Goal: Task Accomplishment & Management: Manage account settings

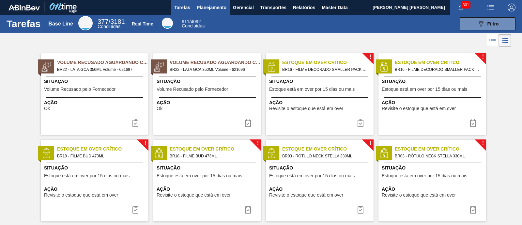
click at [214, 10] on span "Planejamento" at bounding box center [212, 8] width 30 height 8
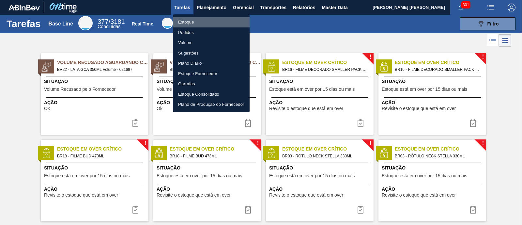
click at [211, 22] on li "Estoque" at bounding box center [211, 22] width 77 height 10
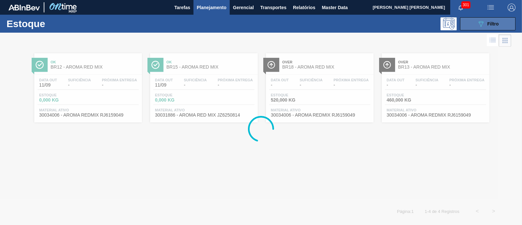
click at [497, 21] on span "Filtro" at bounding box center [492, 23] width 11 height 5
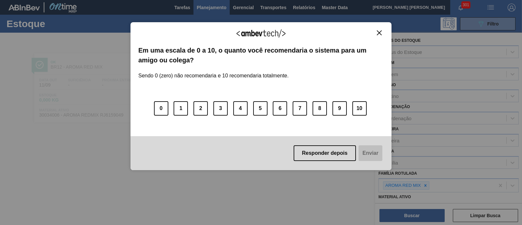
click at [379, 35] on img "Close" at bounding box center [379, 32] width 5 height 5
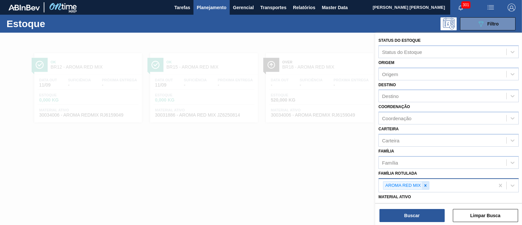
click at [427, 185] on div at bounding box center [425, 185] width 7 height 8
click at [427, 184] on div "Família Rotulada" at bounding box center [442, 184] width 127 height 9
paste Rotulada "ROT NECK SKOL BEATS [PERSON_NAME] 269 CX72MIL"
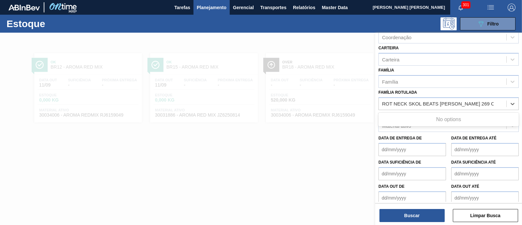
scroll to position [81, 0]
type Rotulada "ROT NECK SKOL BEATS [PERSON_NAME] 269 CX72MIL"
click at [438, 128] on div "Material ativo" at bounding box center [442, 125] width 127 height 9
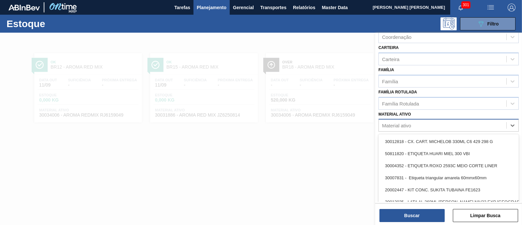
paste ativo "ROT NECK SKOL BEATS [PERSON_NAME] 269 CX72MIL"
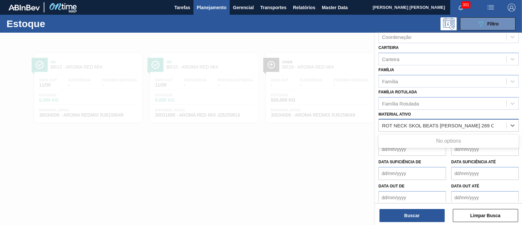
click at [384, 123] on ativo "ROT NECK SKOL BEATS [PERSON_NAME] 269 CX72MIL" at bounding box center [437, 126] width 111 height 6
type ativo "ROT NECK SKOL BEATS [PERSON_NAME] 269 CX72MIL"
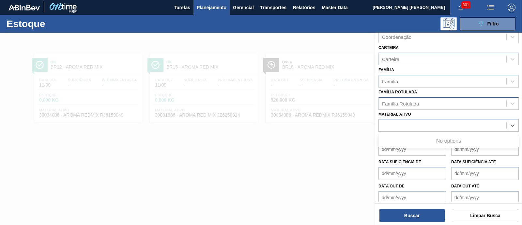
click at [432, 101] on div "Família Rotulada" at bounding box center [442, 102] width 127 height 9
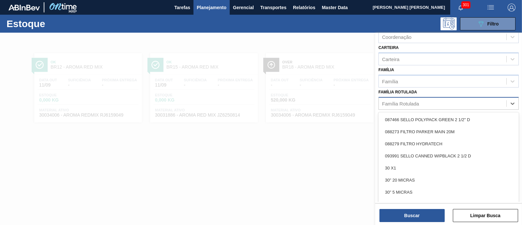
type Rotulada "s"
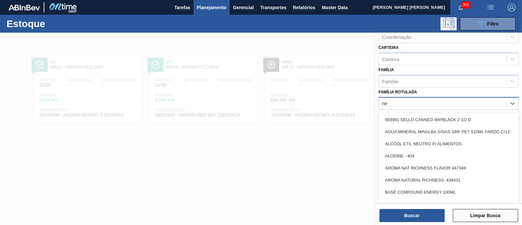
type Rotulada "n"
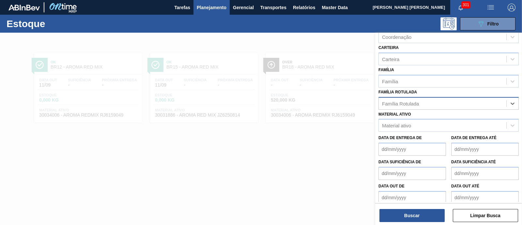
click at [410, 103] on div "Família Rotulada" at bounding box center [400, 103] width 37 height 6
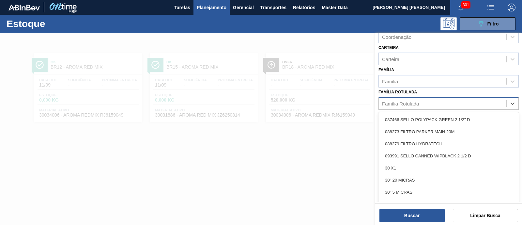
paste Rotulada "CX CARTAO RED MIX 269ML LN C6"
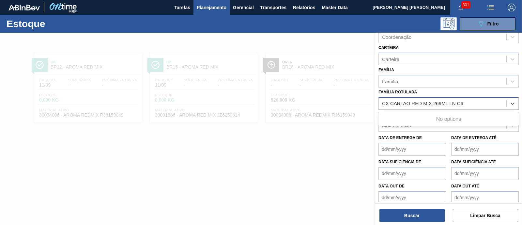
click at [383, 101] on Rotulada "CX CARTAO RED MIX 269ML LN C6" at bounding box center [423, 103] width 82 height 6
type Rotulada "CX CARTAO RED MIX 269ML LN C6"
click at [465, 125] on div "Material ativo" at bounding box center [442, 125] width 127 height 9
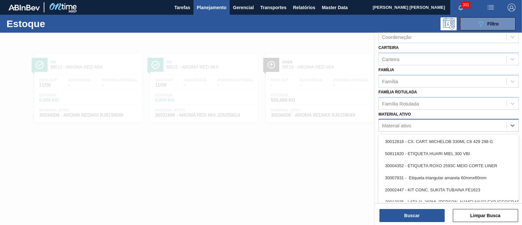
click at [452, 123] on div "Material ativo" at bounding box center [442, 125] width 127 height 9
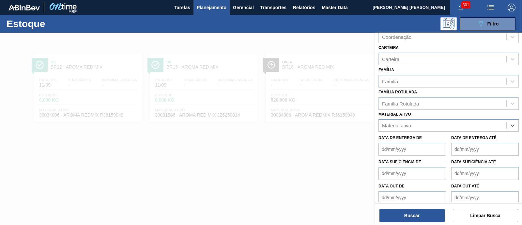
paste ativo "CX CARTAO RED MIX 269ML LN C6"
type ativo "CX CARTAO RED MIX 269ML LN C6"
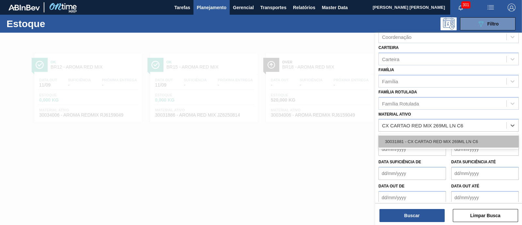
click at [450, 138] on div "30031881 - CX CARTAO RED MIX 269ML LN C6" at bounding box center [448, 141] width 140 height 12
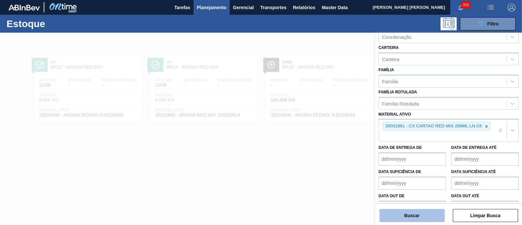
click at [424, 212] on button "Buscar" at bounding box center [411, 215] width 65 height 13
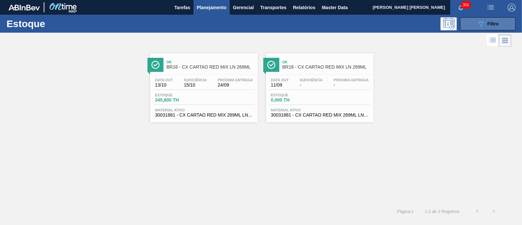
click at [490, 23] on span "Filtro" at bounding box center [492, 23] width 11 height 5
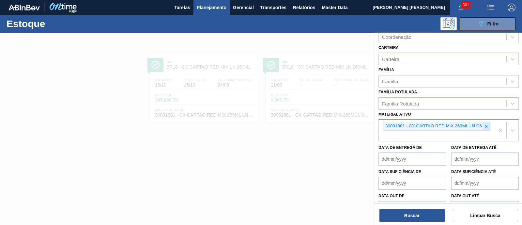
click at [486, 122] on div at bounding box center [486, 126] width 7 height 8
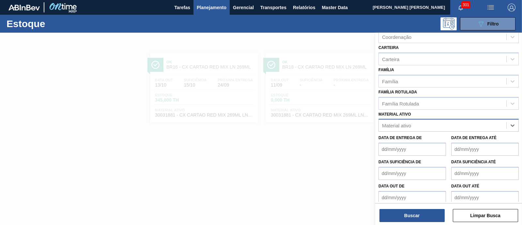
click at [475, 125] on div "Material ativo" at bounding box center [442, 125] width 127 height 9
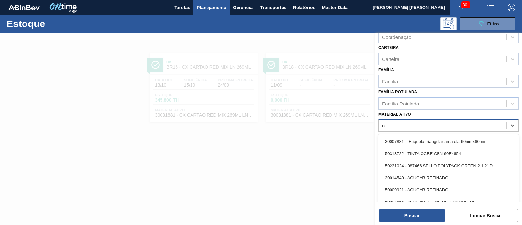
type ativo "r"
type ativo "n"
type ativo "red mi"
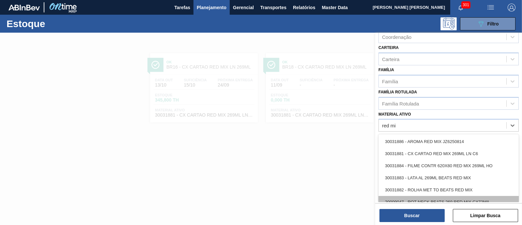
click at [473, 198] on div "20009047 - ROT NECK BEATS 269 RED MIX CX72MIL" at bounding box center [448, 202] width 140 height 12
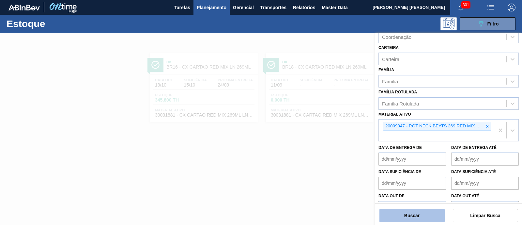
click at [427, 217] on button "Buscar" at bounding box center [411, 215] width 65 height 13
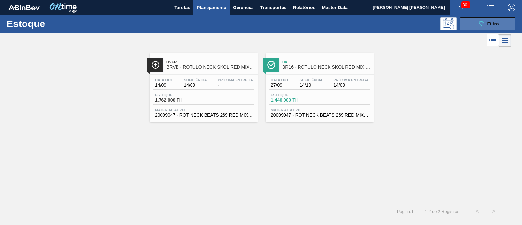
click at [497, 26] on span "Filtro" at bounding box center [492, 23] width 11 height 5
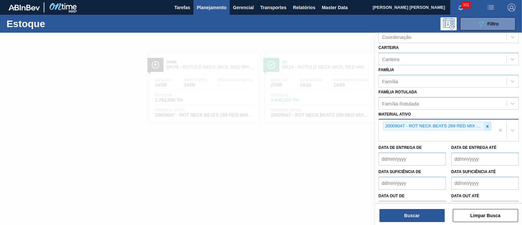
click at [487, 124] on icon at bounding box center [487, 126] width 5 height 5
click at [487, 123] on div "20009047 - ROT NECK BEATS 269 RED MIX CX72MIL" at bounding box center [437, 130] width 116 height 22
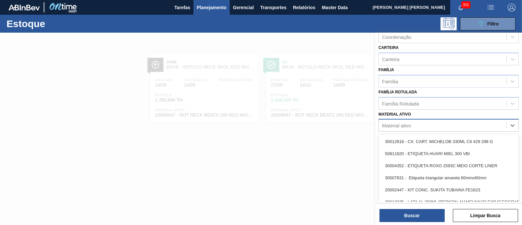
paste ativo "[PERSON_NAME] MET BEATS RED MIX TO 0,19 CX10MIL"
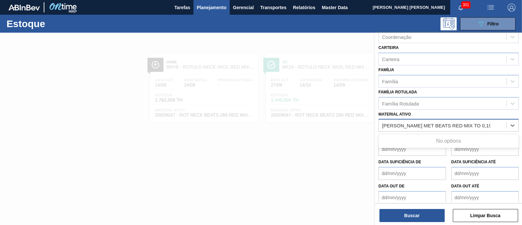
click at [488, 123] on ativo "[PERSON_NAME] MET BEATS RED MIX TO 0,19 CX10MIL" at bounding box center [436, 126] width 108 height 6
type ativo "[PERSON_NAME] MET BEATS RED MIX TO 0,19 CX10MIL"
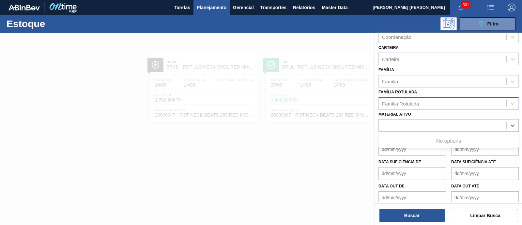
click at [468, 106] on div "Família Rotulada" at bounding box center [442, 102] width 127 height 9
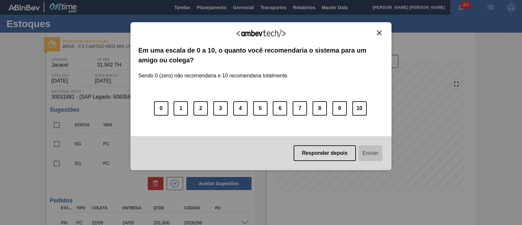
click at [383, 33] on button "Close" at bounding box center [379, 33] width 9 height 6
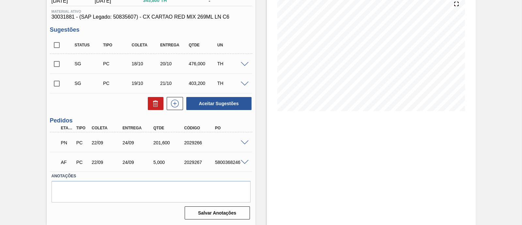
scroll to position [39, 0]
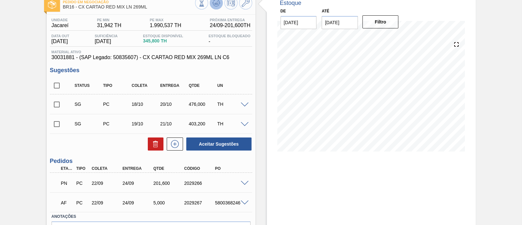
click at [216, 4] on icon at bounding box center [216, 3] width 8 height 8
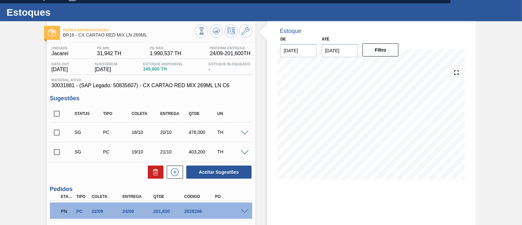
scroll to position [0, 0]
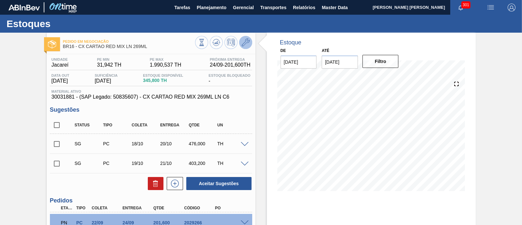
click at [245, 42] on icon at bounding box center [246, 42] width 8 height 8
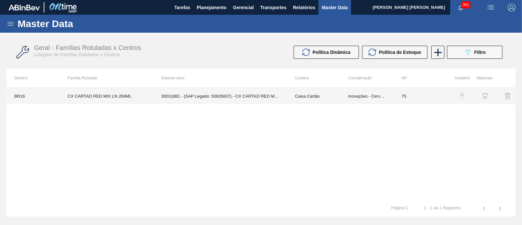
click at [232, 97] on td "30031881 - (SAP Legado: 50835607) - CX CARTAO RED MIX 269ML LN C6" at bounding box center [220, 96] width 134 height 16
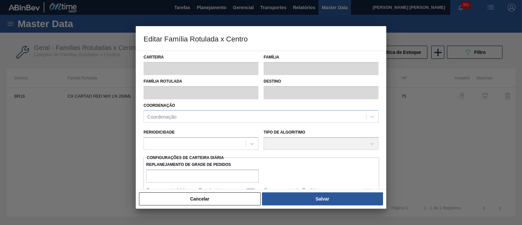
type input "Caixa Cartão"
type input "CX CARTAO RED MIX LN 269ML"
type input "BR16 - Jacareí"
type input "75"
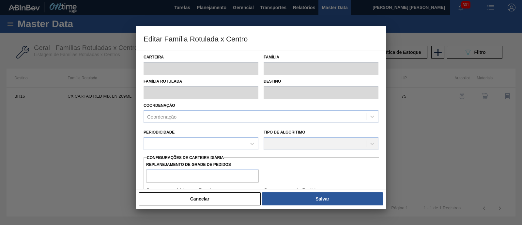
type input "31,942"
type input "1.990,537"
type input "40"
type input "815,380"
checkbox input "true"
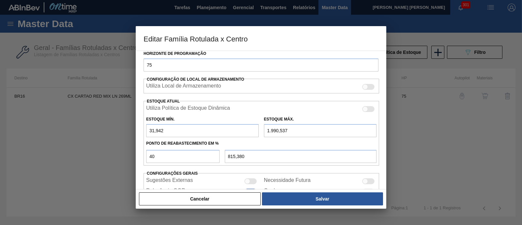
scroll to position [160, 0]
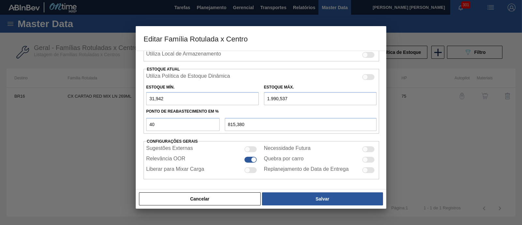
click at [279, 96] on input "1.990,537" at bounding box center [320, 98] width 112 height 13
type input "199,537"
type input "98,980"
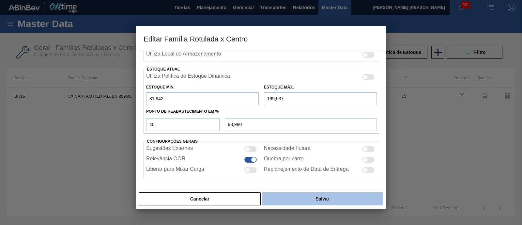
type input "199,537"
click at [320, 197] on button "Salvar" at bounding box center [322, 198] width 121 height 13
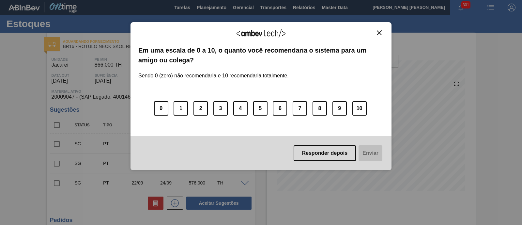
click at [378, 31] on img "Close" at bounding box center [379, 32] width 5 height 5
